Goal: Information Seeking & Learning: Find specific fact

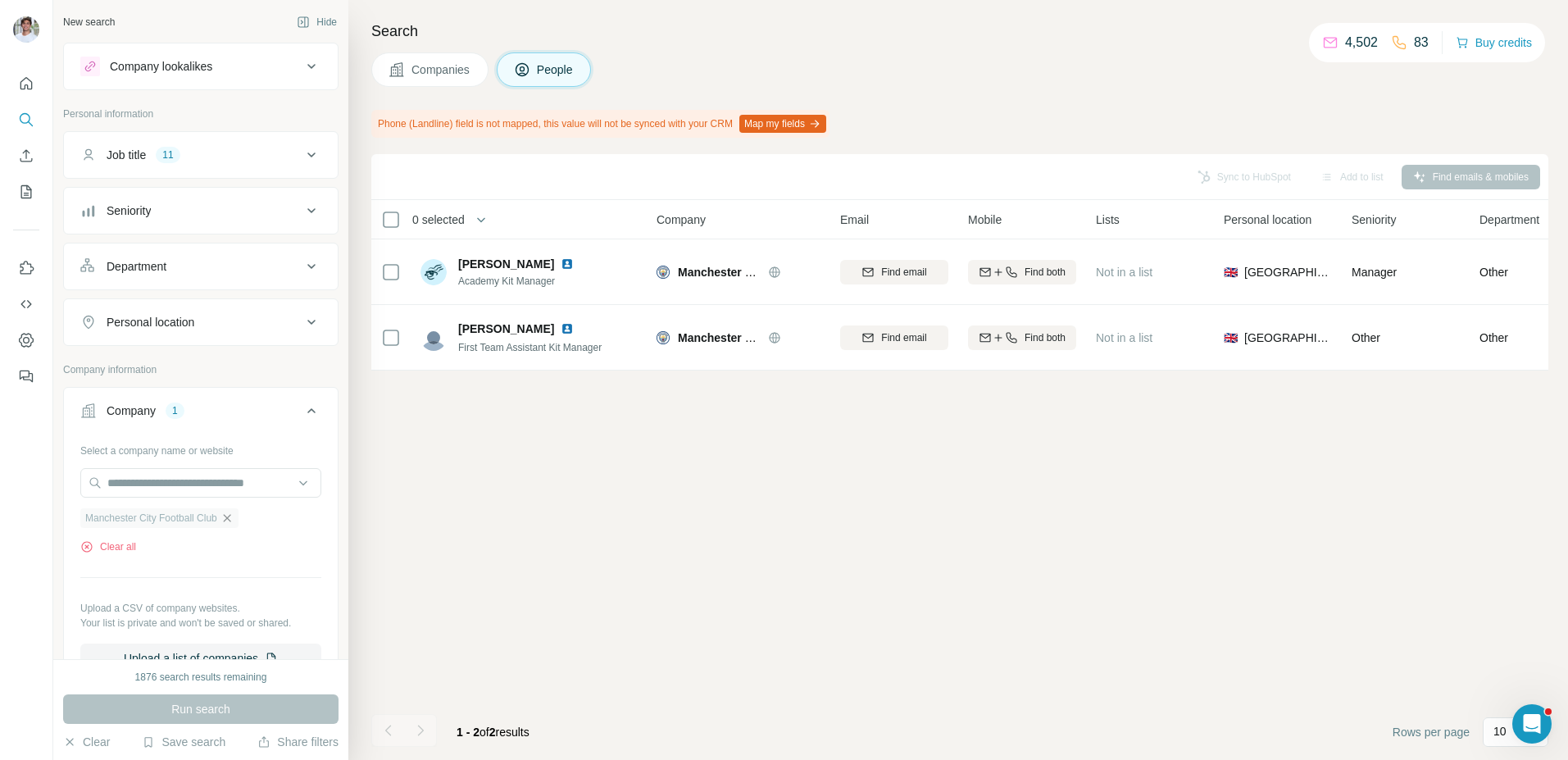
click at [231, 519] on icon "button" at bounding box center [226, 517] width 8 height 8
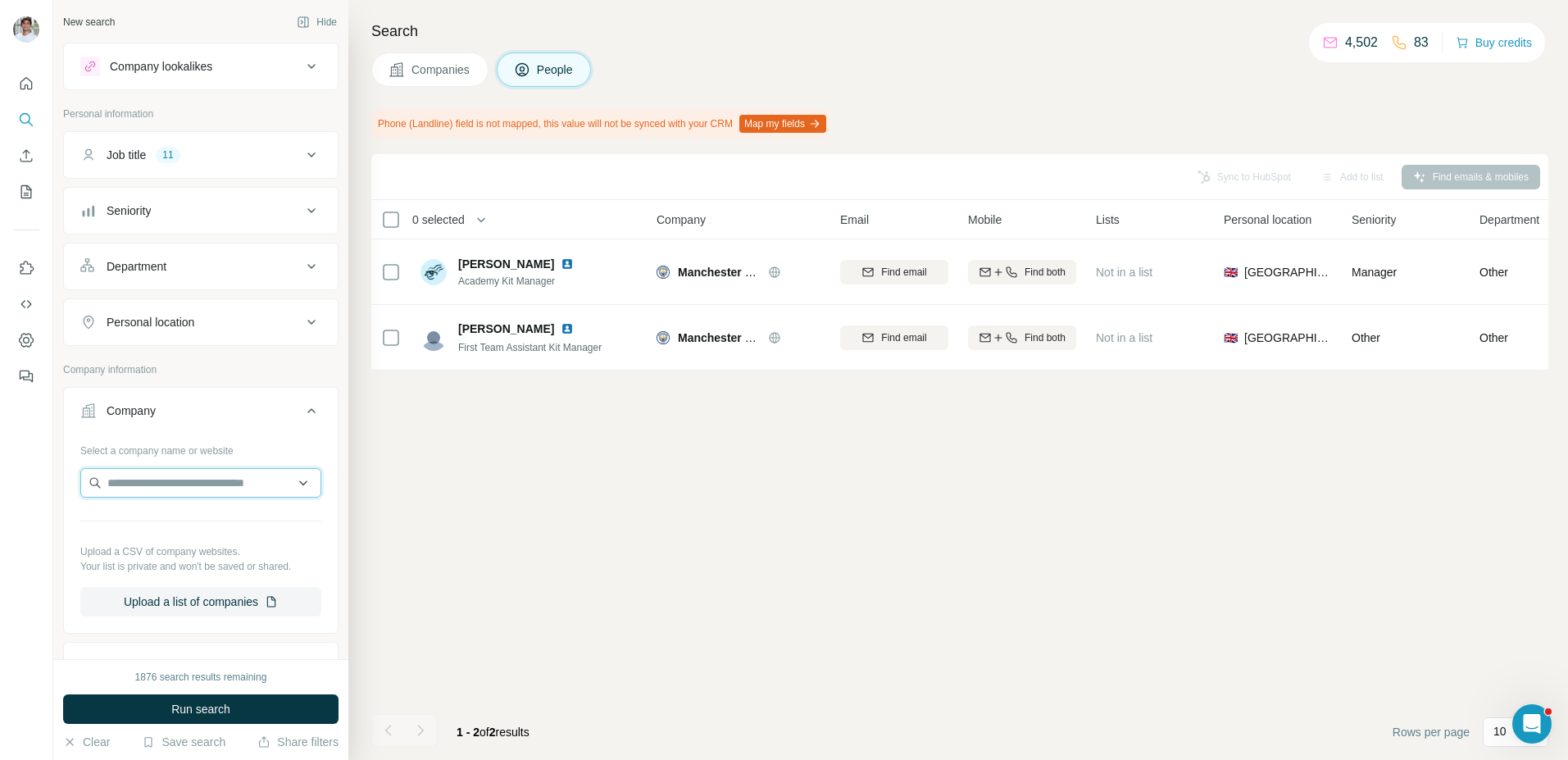
click at [232, 481] on input "text" at bounding box center [201, 482] width 241 height 30
type input "**********"
click at [225, 527] on p "Chelsea Football Club" at bounding box center [183, 519] width 113 height 16
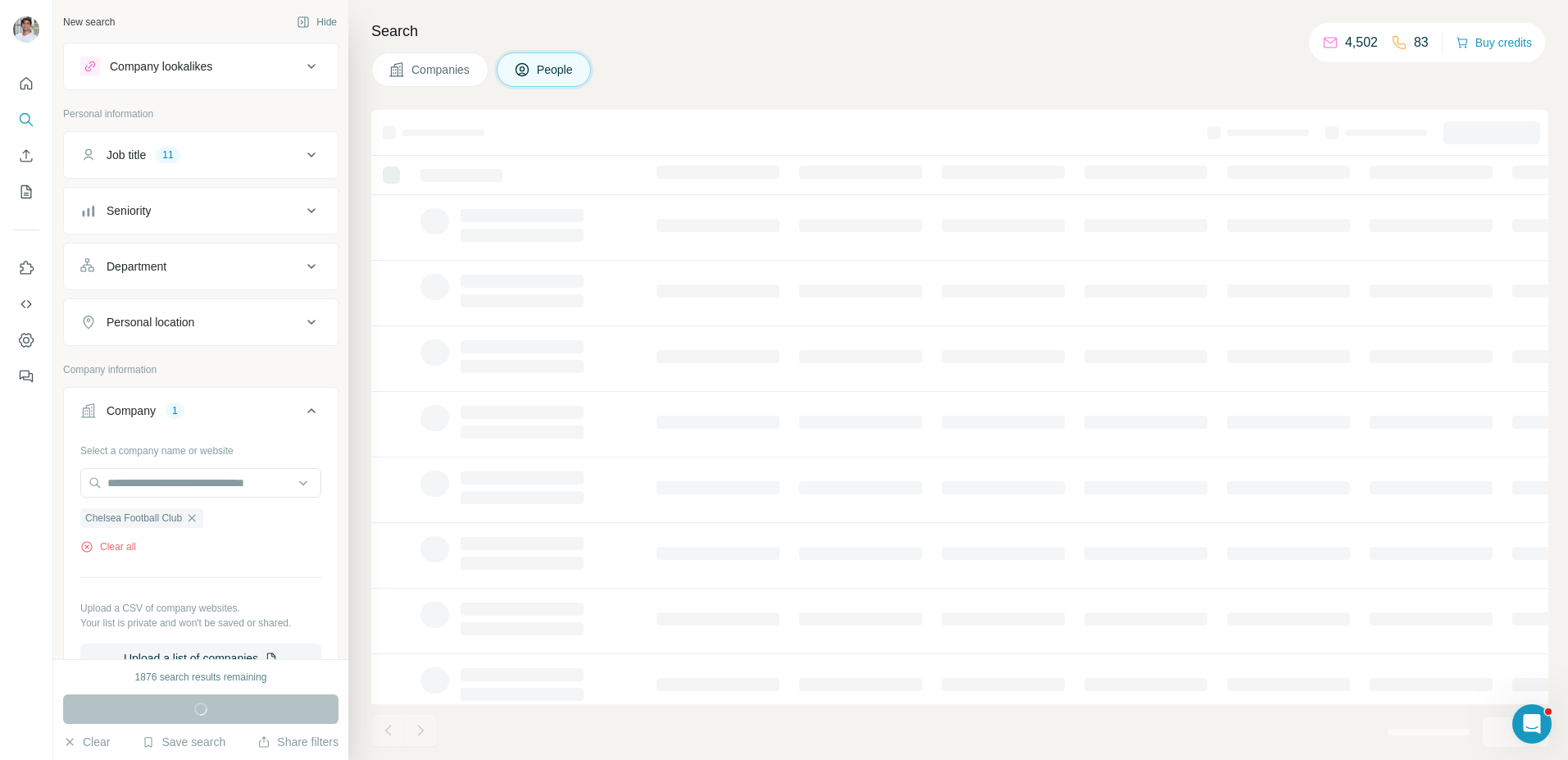
click at [870, 55] on div "Companies People" at bounding box center [959, 69] width 1177 height 35
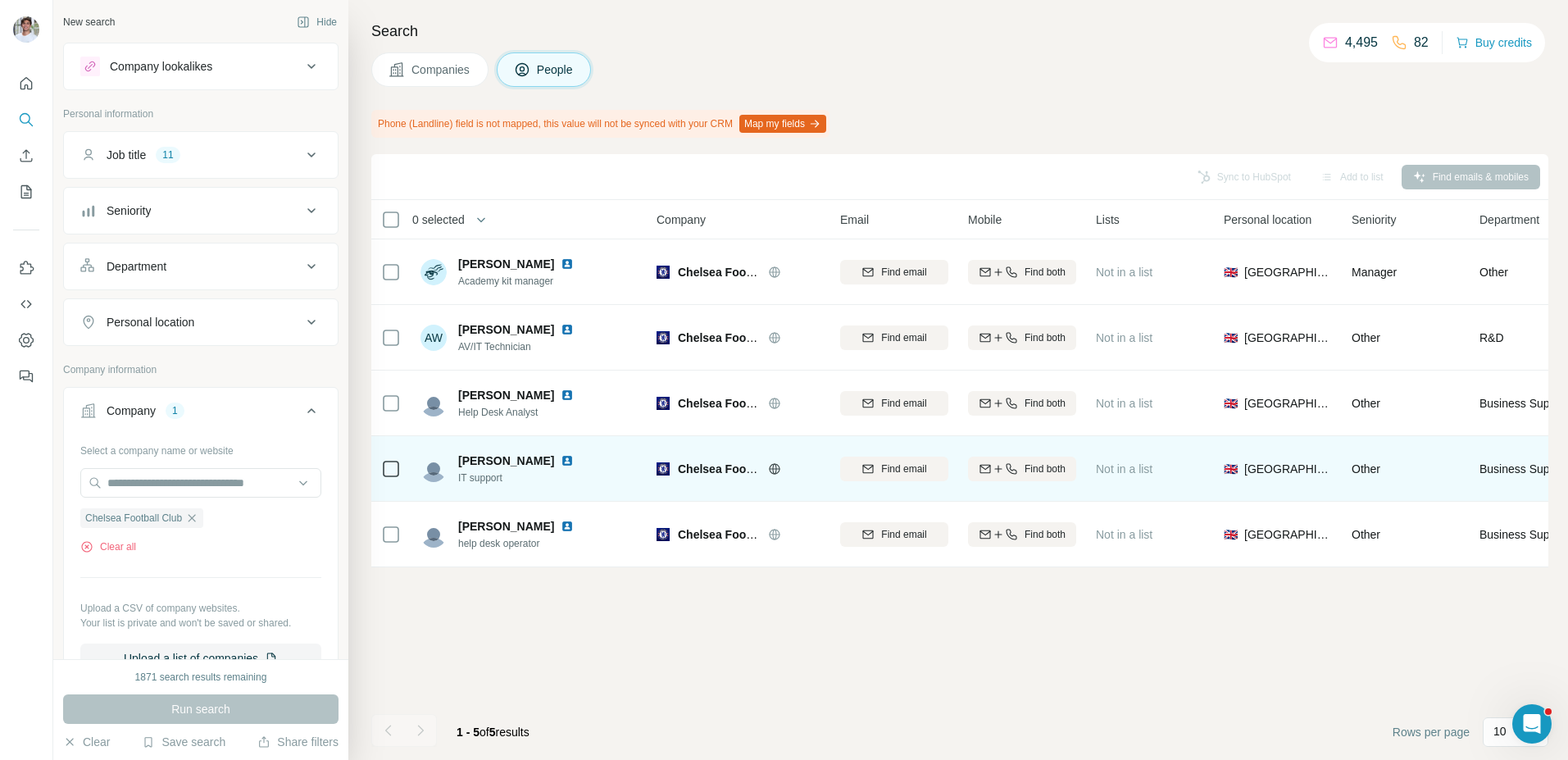
click at [561, 458] on img at bounding box center [567, 460] width 13 height 13
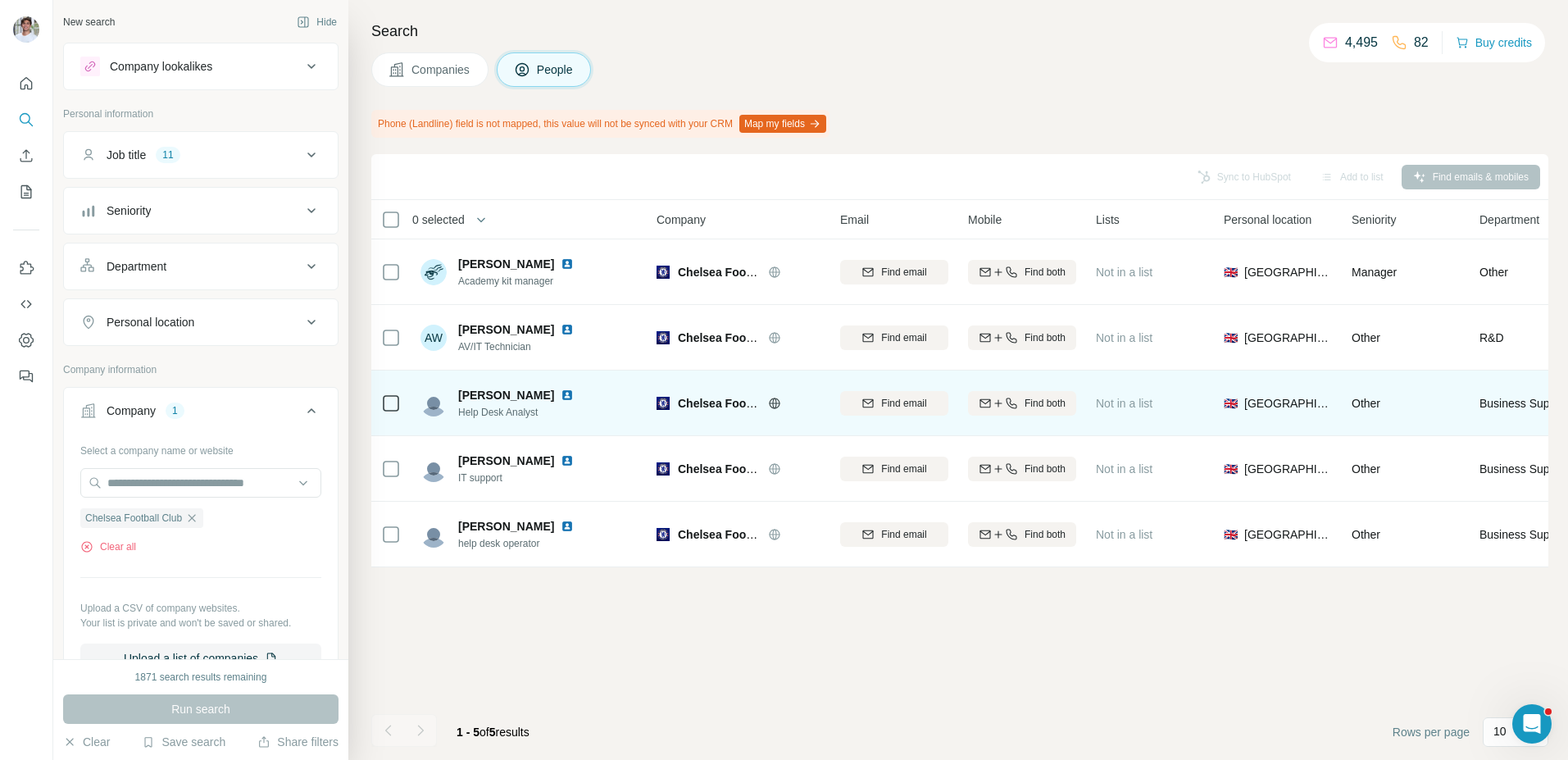
click at [564, 391] on img at bounding box center [567, 394] width 13 height 13
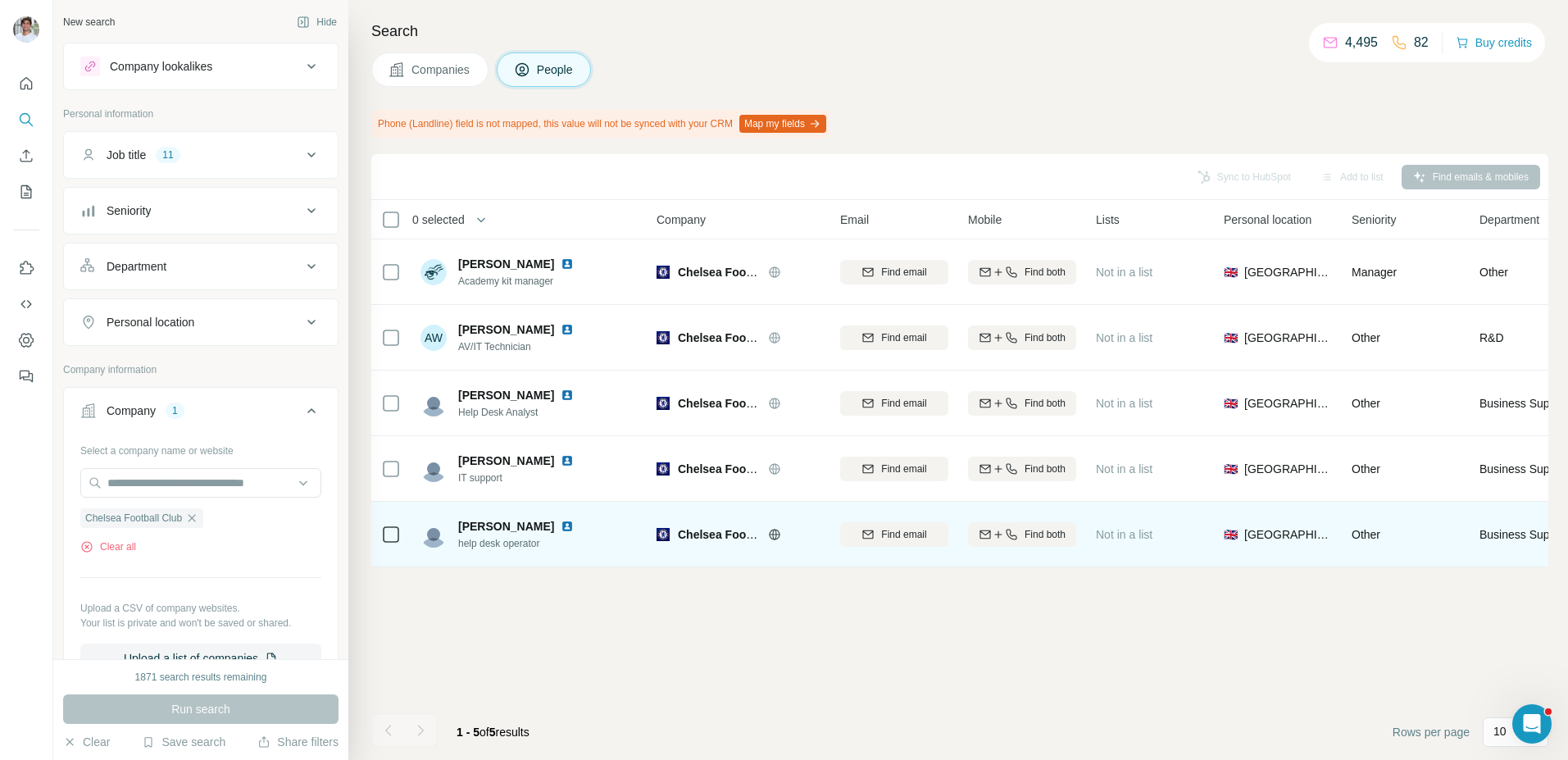
click at [561, 524] on img at bounding box center [567, 525] width 13 height 13
